Goal: Find specific page/section: Find specific page/section

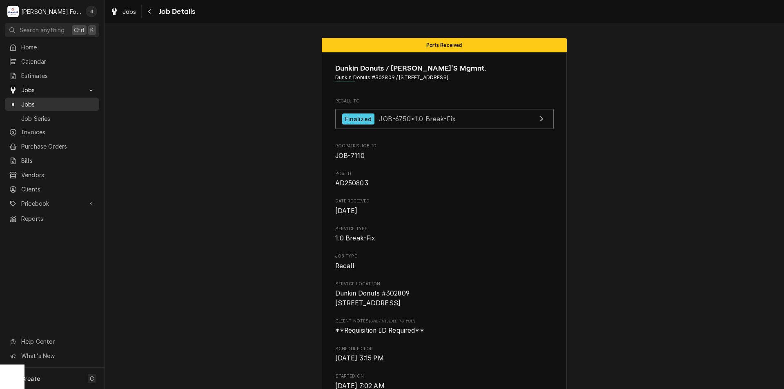
click at [42, 100] on span "Jobs" at bounding box center [58, 104] width 74 height 9
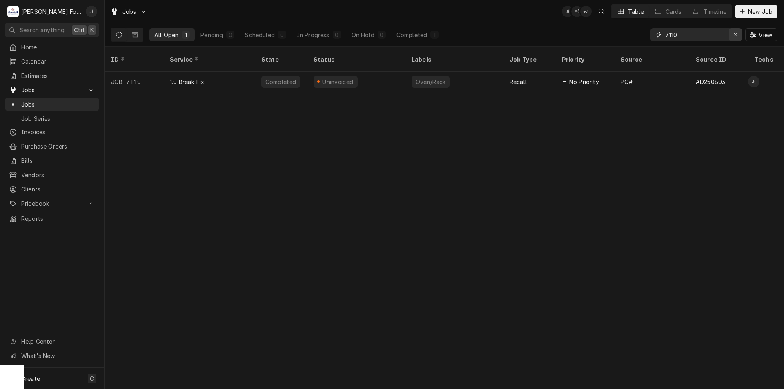
click at [734, 34] on icon "Erase input" at bounding box center [736, 35] width 4 height 6
click at [728, 33] on input "Dynamic Content Wrapper" at bounding box center [703, 34] width 77 height 13
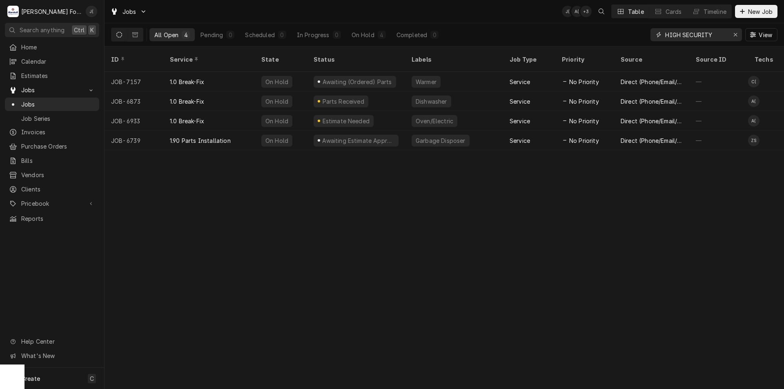
type input "HIGH SECURITY"
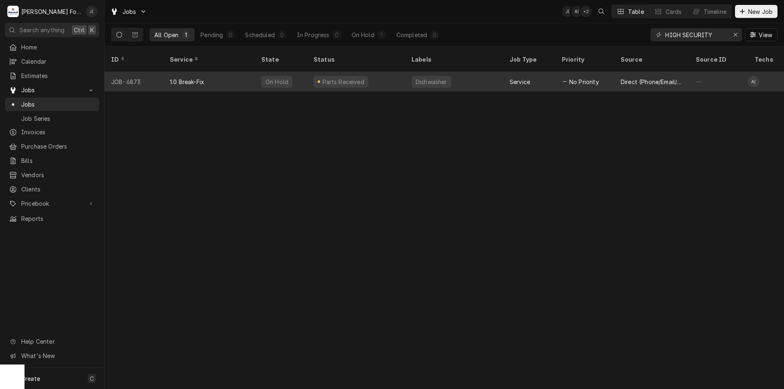
click at [394, 72] on div "Parts Received" at bounding box center [356, 82] width 98 height 20
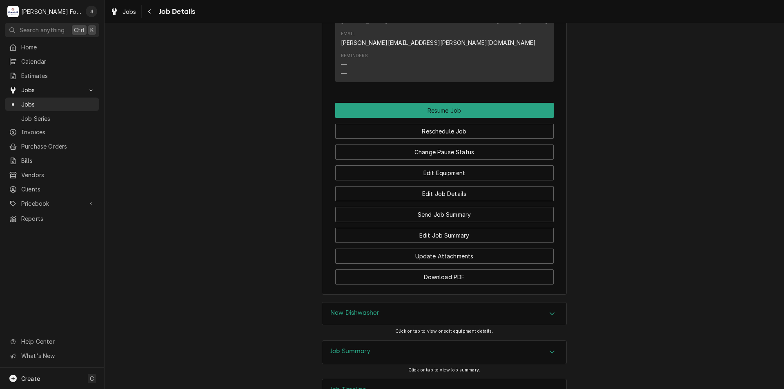
scroll to position [1024, 0]
click at [440, 379] on div "Job Timeline" at bounding box center [444, 390] width 244 height 23
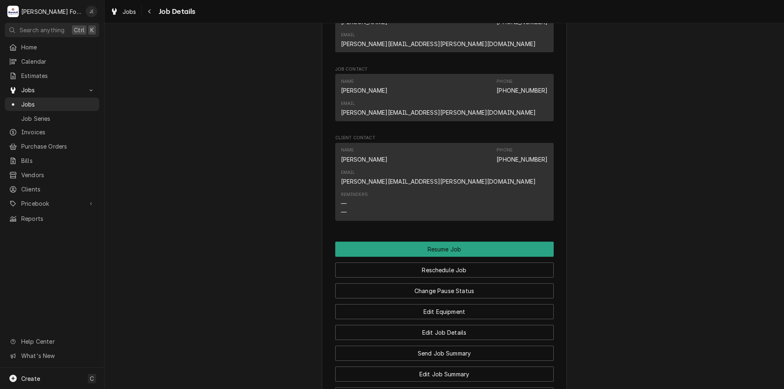
scroll to position [899, 0]
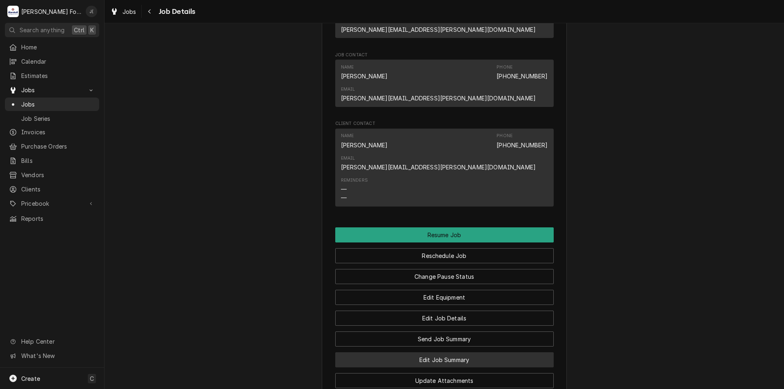
click at [455, 353] on button "Edit Job Summary" at bounding box center [444, 360] width 219 height 15
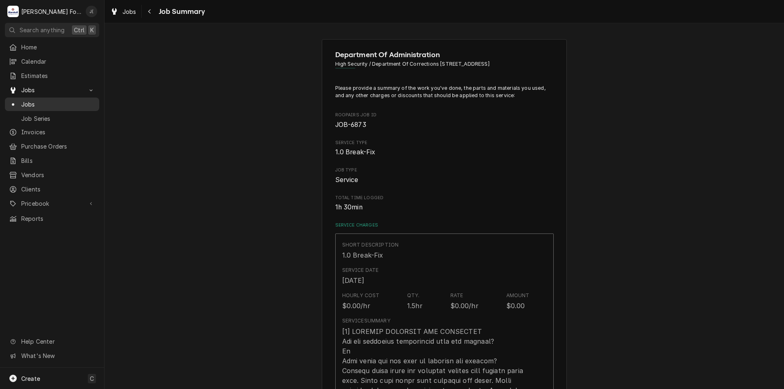
click at [42, 101] on span "Jobs" at bounding box center [58, 104] width 74 height 9
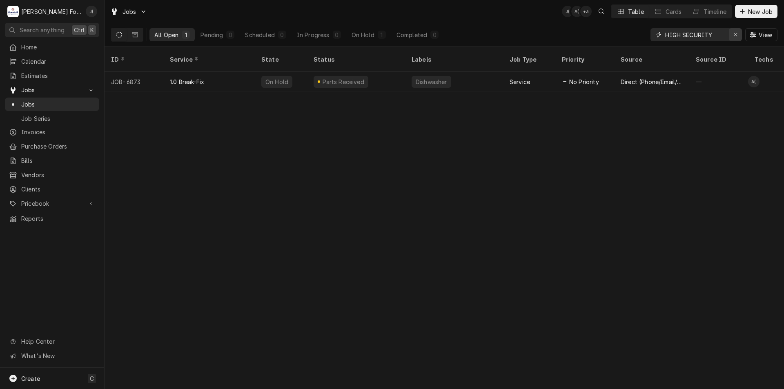
click at [732, 34] on div "Erase input" at bounding box center [736, 35] width 8 height 8
click at [715, 29] on input "Dynamic Content Wrapper" at bounding box center [703, 34] width 77 height 13
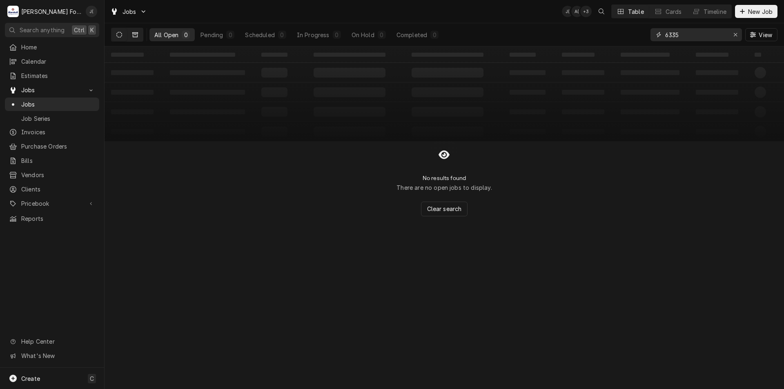
type input "6335"
click at [136, 33] on icon "Dynamic Content Wrapper" at bounding box center [135, 35] width 6 height 6
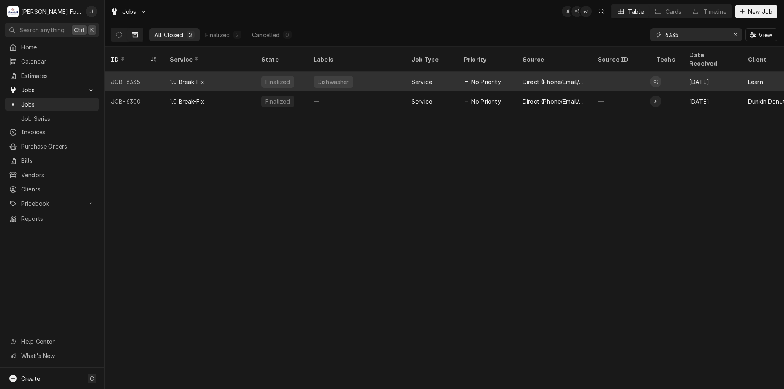
click at [200, 78] on div "1.0 Break-Fix" at bounding box center [187, 82] width 34 height 9
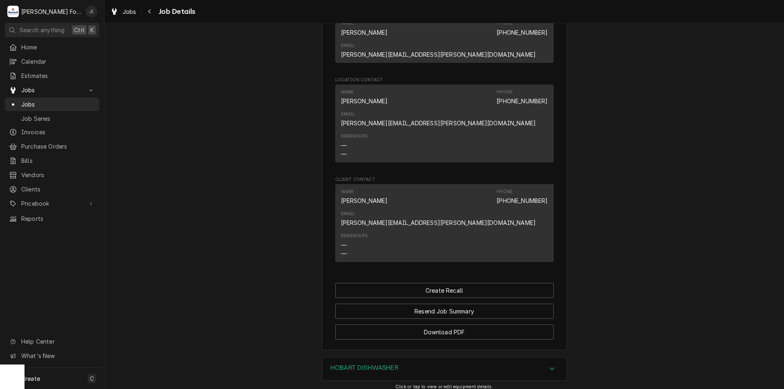
scroll to position [698, 0]
